Goal: Check status: Check status

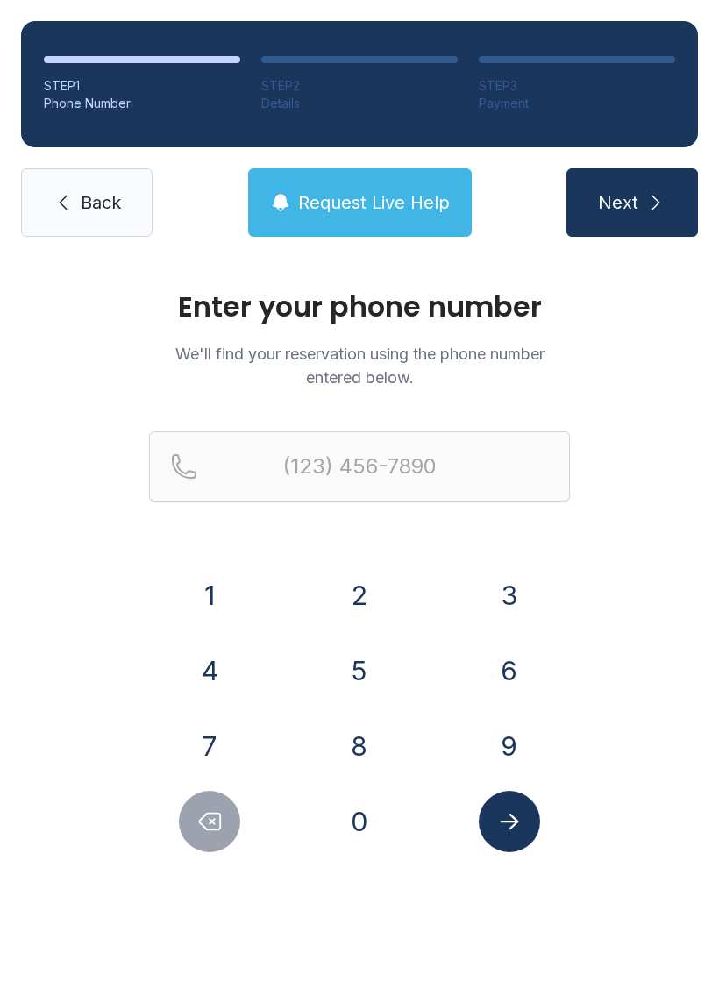
click at [363, 732] on button "8" at bounding box center [359, 746] width 61 height 61
click at [518, 665] on button "6" at bounding box center [509, 670] width 61 height 61
click at [223, 652] on button "4" at bounding box center [209, 670] width 61 height 61
click at [519, 601] on button "3" at bounding box center [509, 595] width 61 height 61
click at [351, 733] on button "8" at bounding box center [359, 746] width 61 height 61
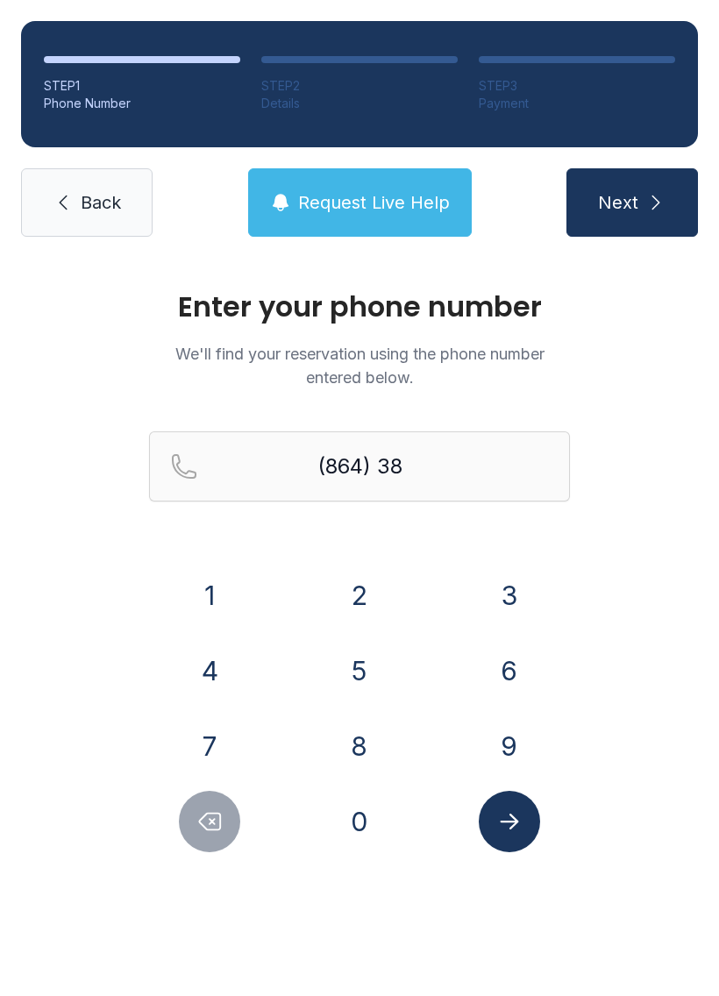
click at [359, 657] on button "5" at bounding box center [359, 670] width 61 height 61
click at [362, 659] on button "5" at bounding box center [359, 670] width 61 height 61
click at [366, 735] on button "8" at bounding box center [359, 746] width 61 height 61
click at [208, 741] on button "7" at bounding box center [209, 746] width 61 height 61
click at [370, 824] on button "0" at bounding box center [359, 821] width 61 height 61
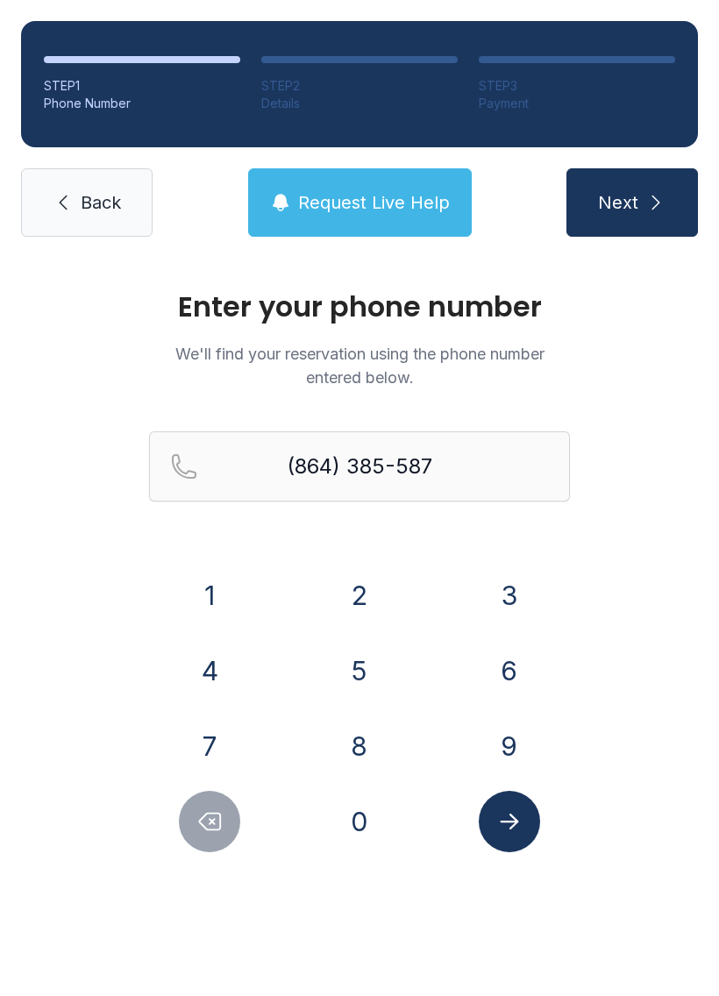
type input "[PHONE_NUMBER]"
click at [516, 815] on icon "Submit lookup form" at bounding box center [509, 821] width 26 height 26
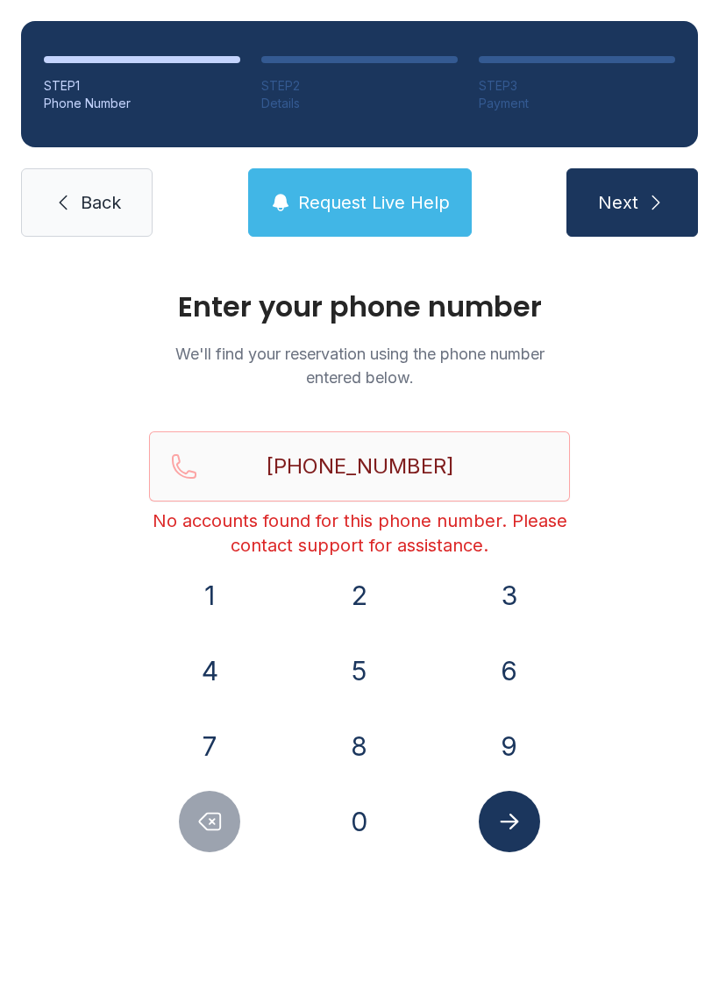
click at [91, 182] on link "Back" at bounding box center [87, 202] width 132 height 68
